Goal: Information Seeking & Learning: Learn about a topic

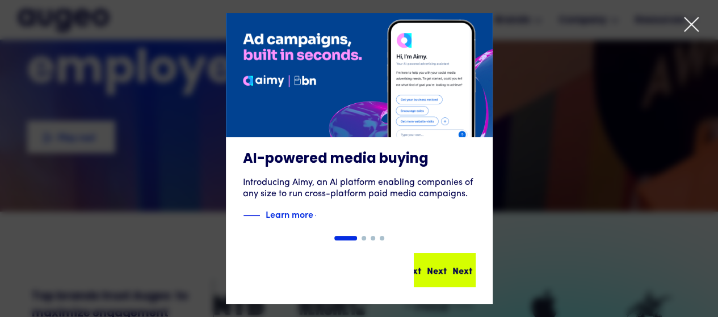
click at [454, 278] on div "Next Next Next Next" at bounding box center [445, 270] width 60 height 32
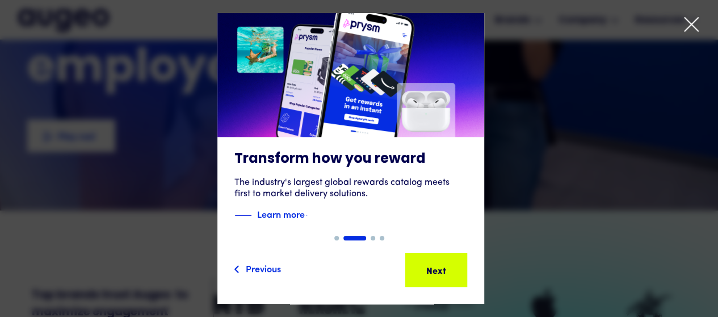
scroll to position [171, 0]
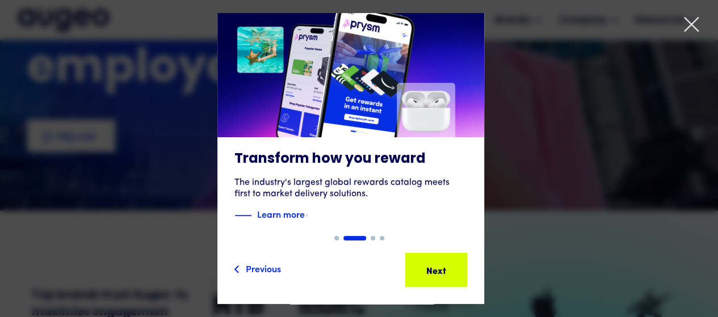
click at [692, 21] on icon at bounding box center [691, 24] width 17 height 17
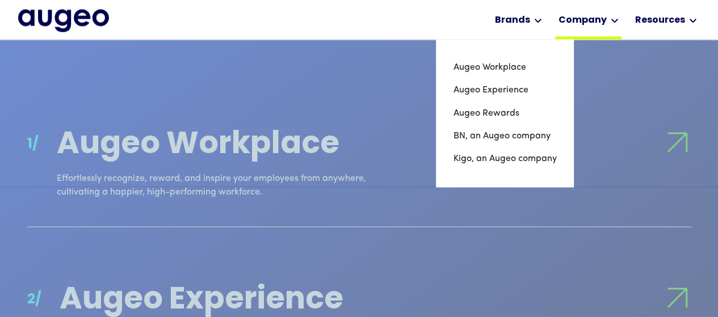
scroll to position [974, 0]
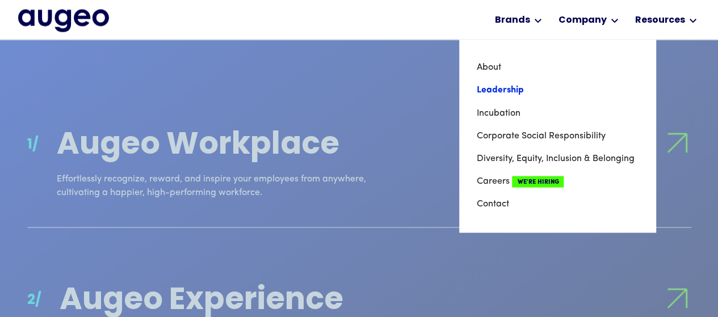
click at [521, 89] on link "Leadership" at bounding box center [557, 90] width 162 height 23
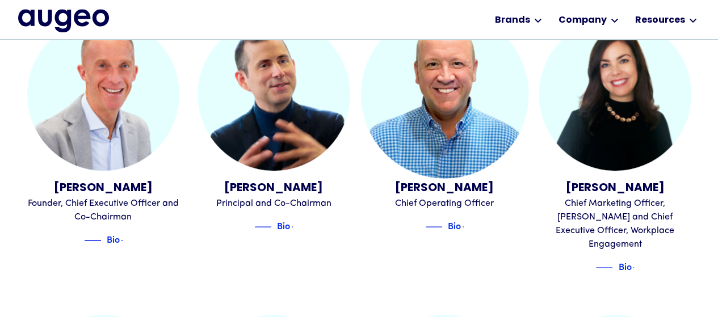
scroll to position [343, 0]
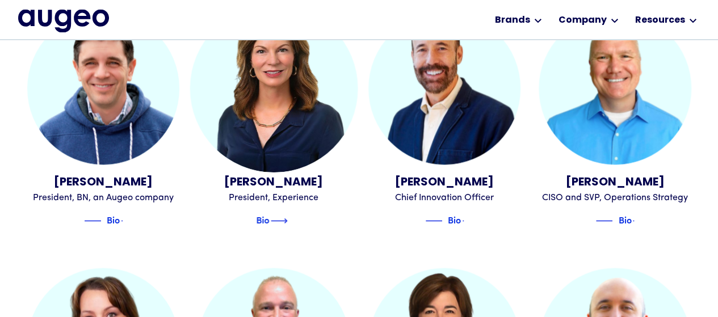
click at [285, 214] on img at bounding box center [279, 221] width 17 height 14
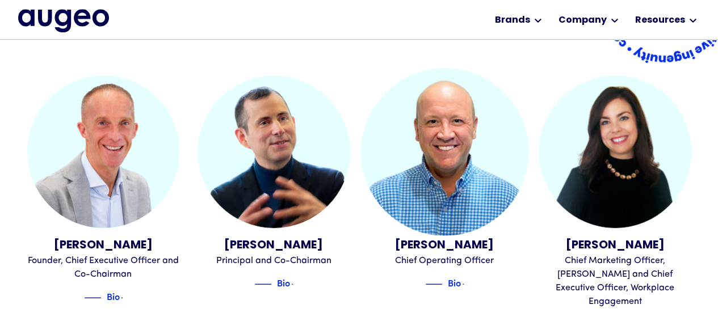
scroll to position [286, 0]
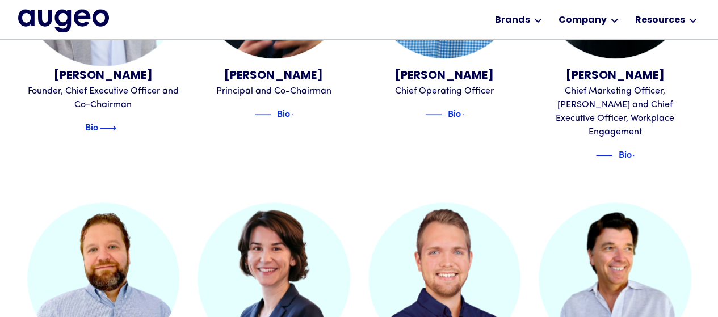
click at [115, 135] on div "David Kristal Founder, Chief Executive Officer and Co-Chairman Bio" at bounding box center [103, 36] width 153 height 261
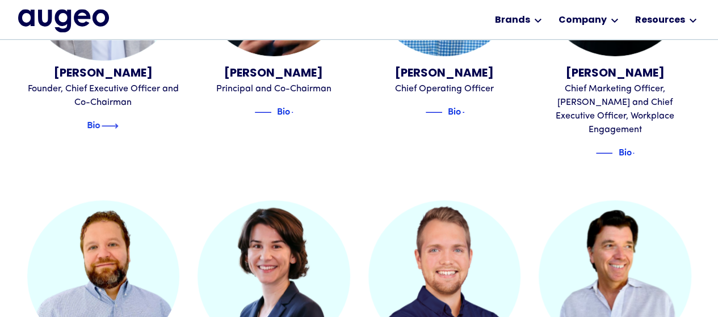
scroll to position [458, 0]
click at [116, 124] on img at bounding box center [107, 126] width 17 height 14
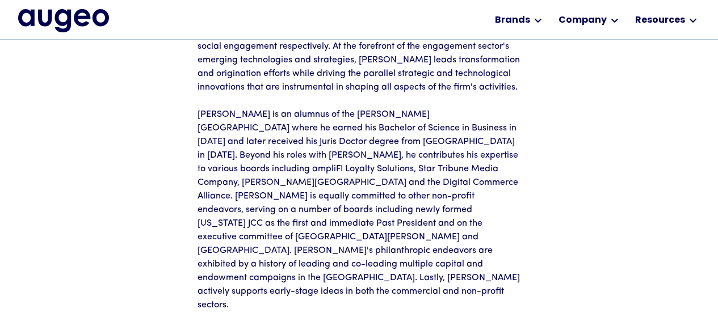
scroll to position [229, 0]
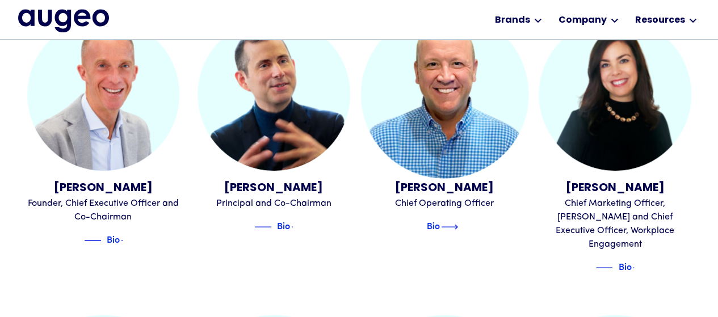
click at [456, 224] on img at bounding box center [449, 227] width 17 height 14
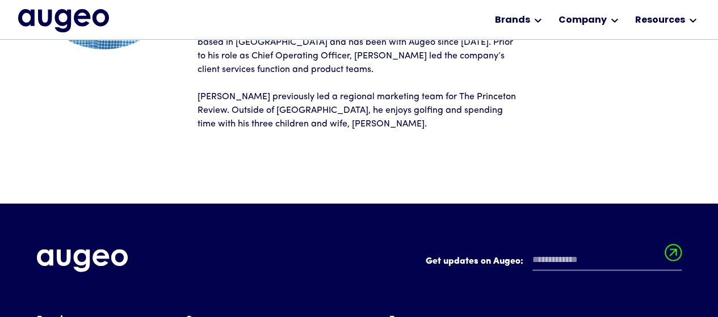
scroll to position [221, 0]
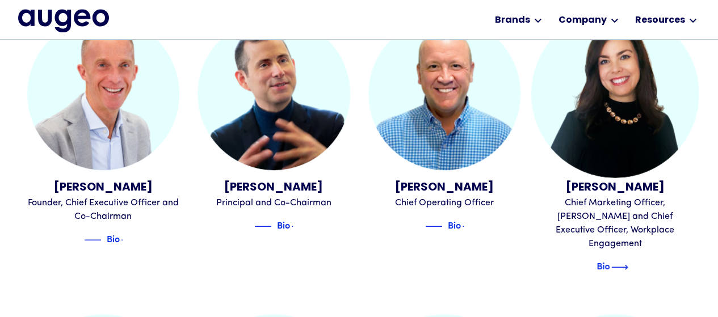
click at [629, 261] on img at bounding box center [620, 268] width 17 height 14
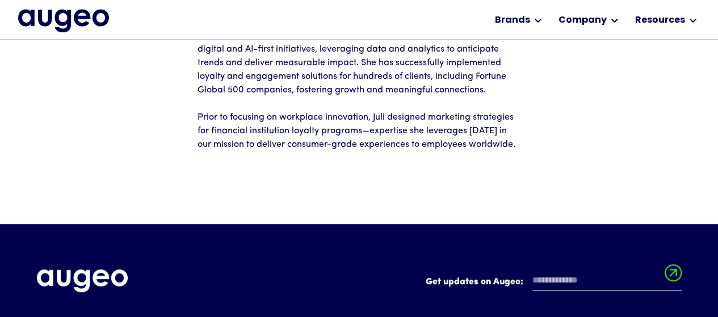
scroll to position [293, 0]
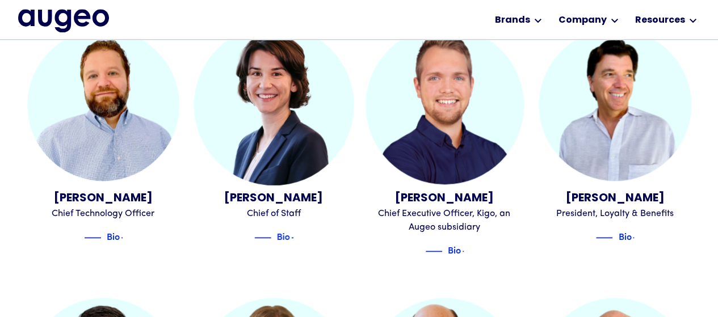
scroll to position [630, 0]
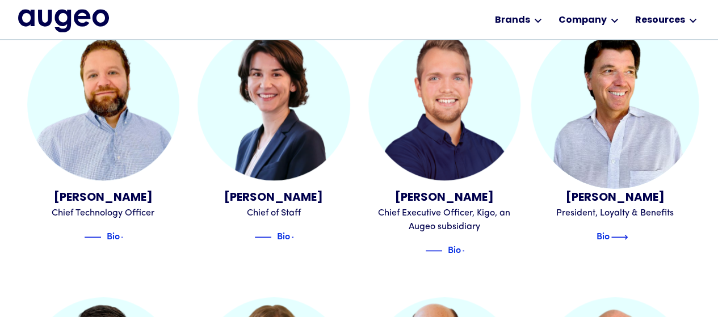
click at [633, 231] on div "Bio" at bounding box center [604, 238] width 60 height 14
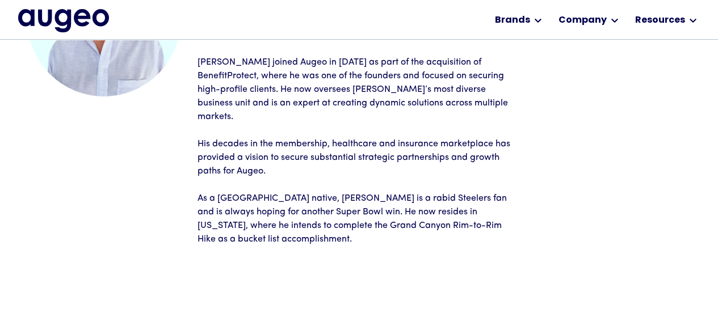
scroll to position [171, 0]
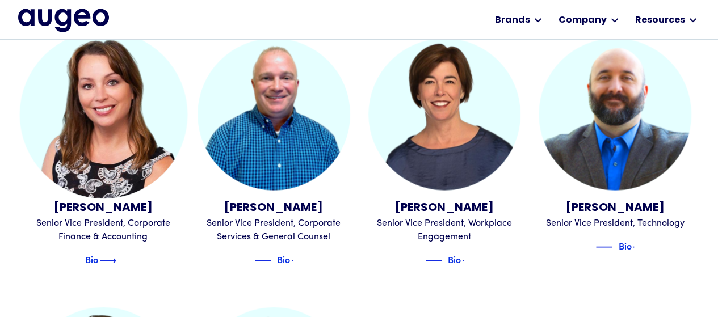
scroll to position [1145, 0]
click at [116, 254] on img at bounding box center [107, 261] width 17 height 14
click at [122, 254] on div "Bio" at bounding box center [92, 261] width 60 height 14
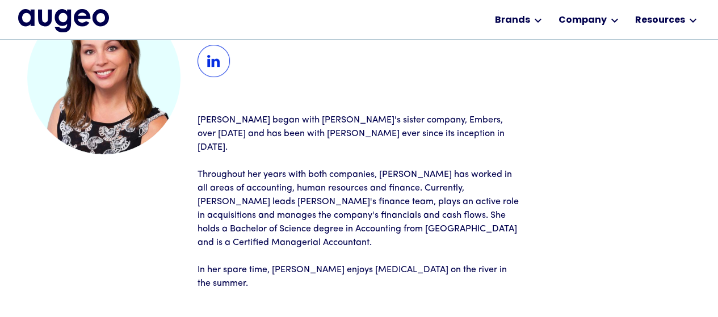
scroll to position [114, 0]
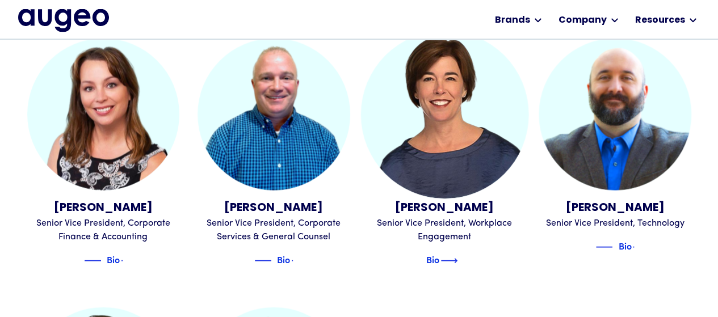
click at [458, 254] on img at bounding box center [449, 261] width 17 height 14
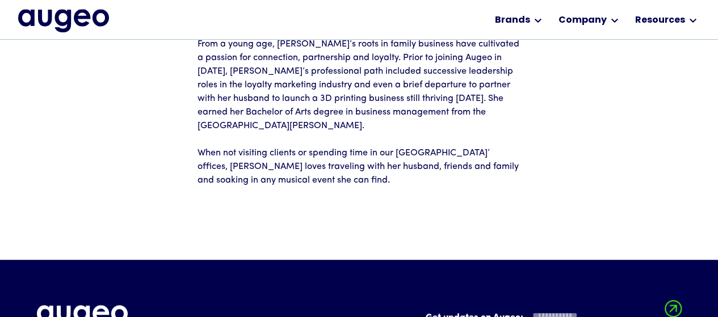
scroll to position [286, 0]
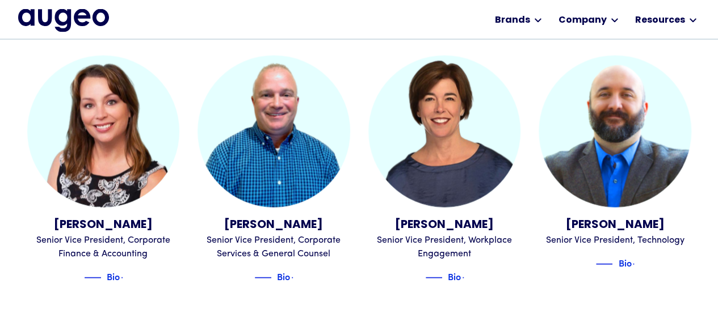
scroll to position [1145, 0]
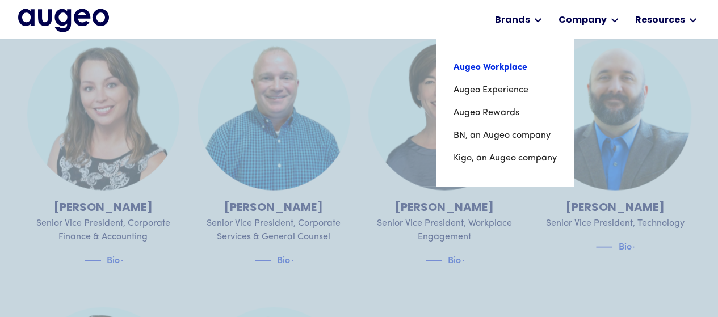
click at [507, 73] on link "Augeo Workplace" at bounding box center [504, 67] width 103 height 23
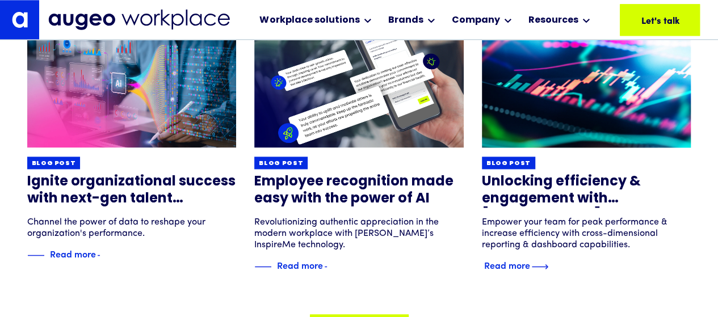
scroll to position [7212, 0]
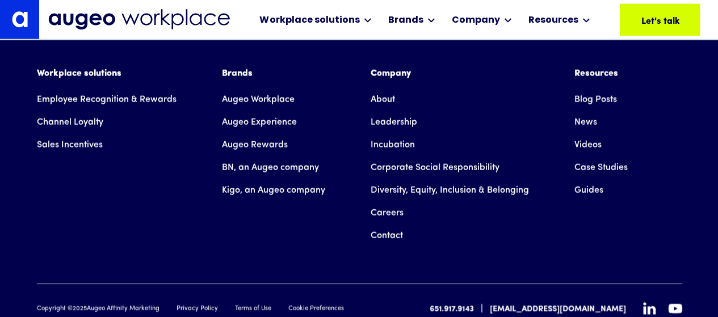
click at [438, 200] on link "Diversity, Equity, Inclusion & Belonging" at bounding box center [450, 190] width 158 height 23
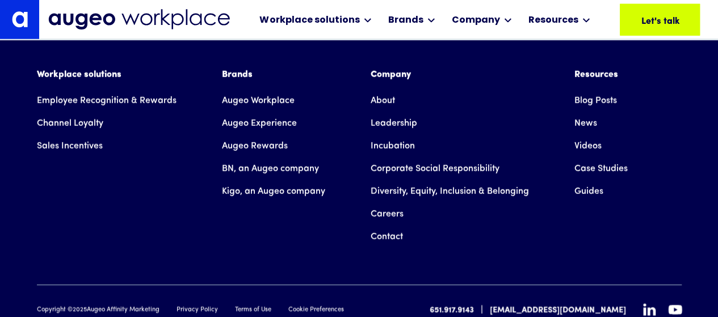
scroll to position [7917, 0]
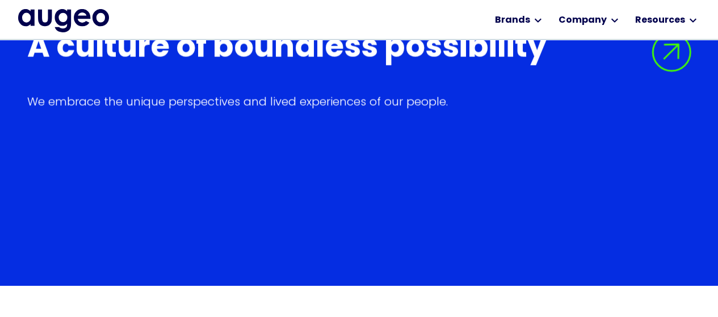
scroll to position [1934, 0]
